Goal: Check status: Check status

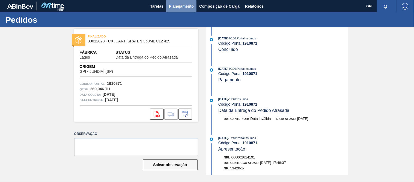
click at [191, 7] on span "Planejamento" at bounding box center [181, 6] width 25 height 7
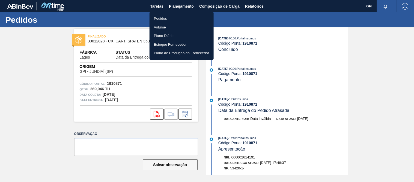
click at [171, 16] on li "Pedidos" at bounding box center [182, 18] width 64 height 9
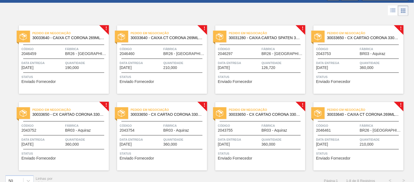
scroll to position [25, 0]
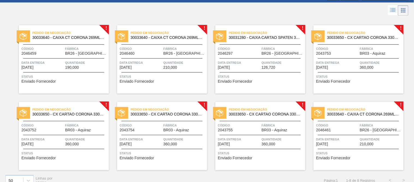
click at [259, 42] on div "Pedido em Negociação 30031280 - CAIXA CARTAO SPATEN 350ML OPEN CORNER Código 20…" at bounding box center [261, 59] width 90 height 68
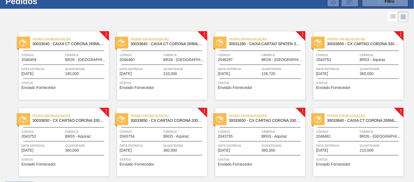
scroll to position [8, 0]
